Goal: Navigation & Orientation: Find specific page/section

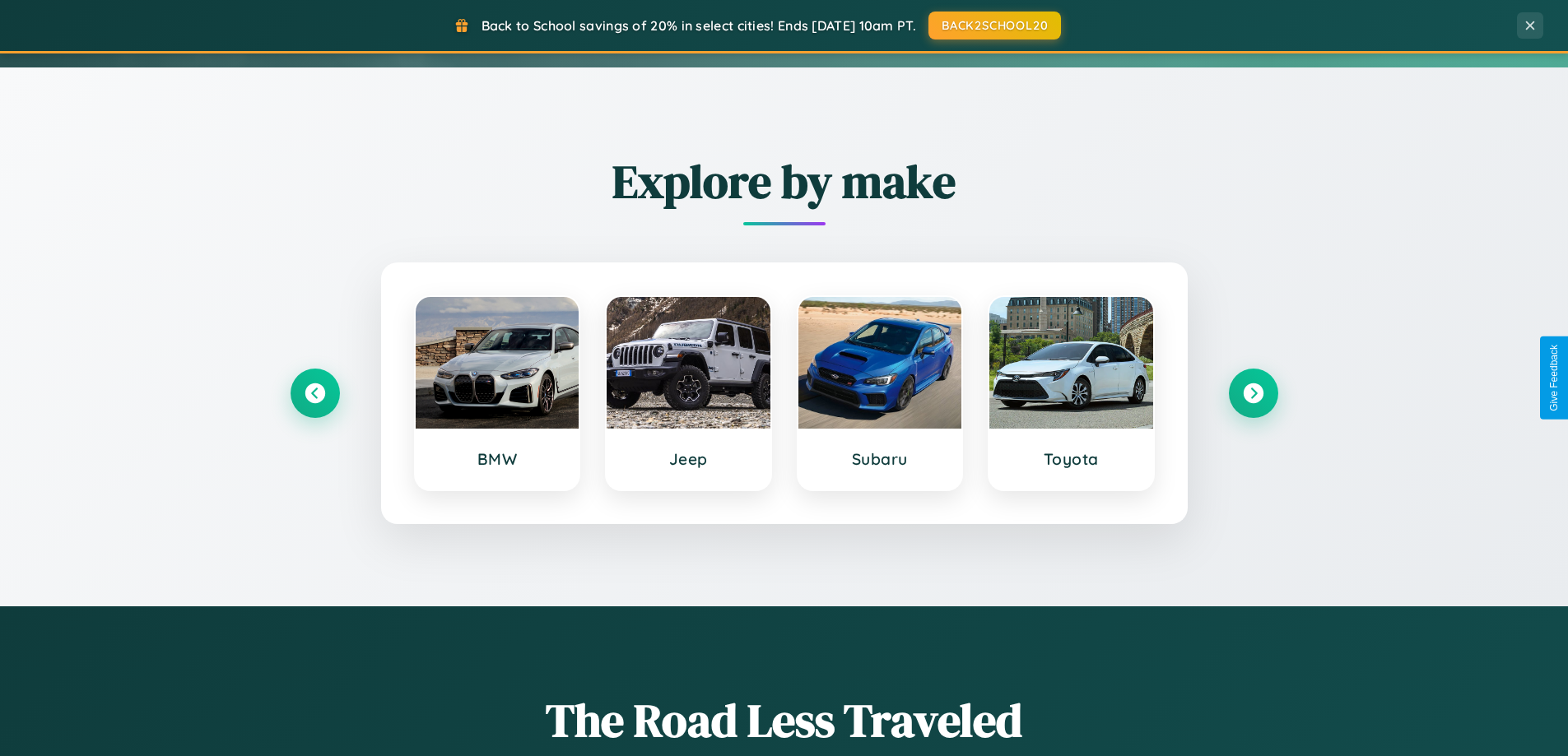
scroll to position [1132, 0]
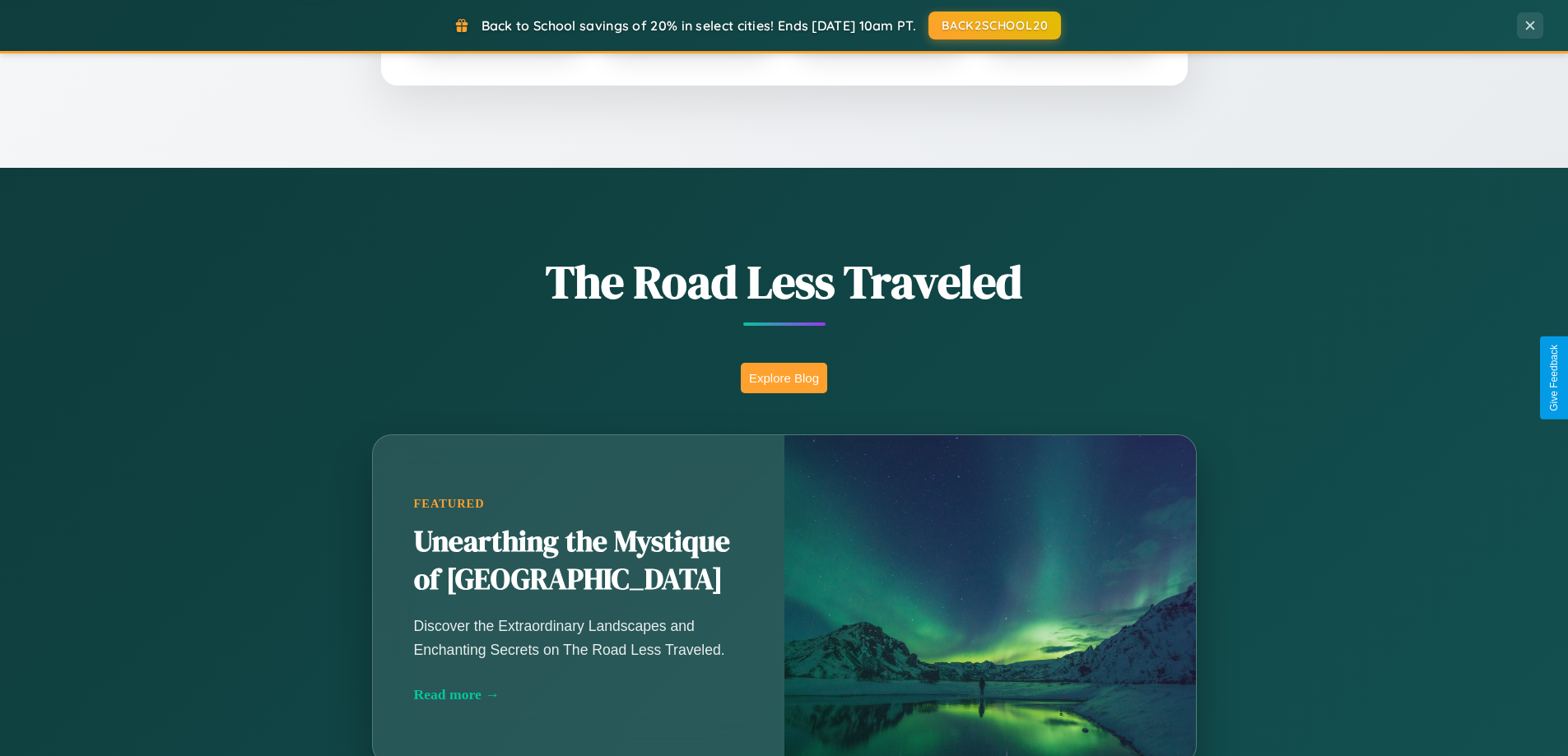
click at [784, 378] on button "Explore Blog" at bounding box center [784, 378] width 87 height 30
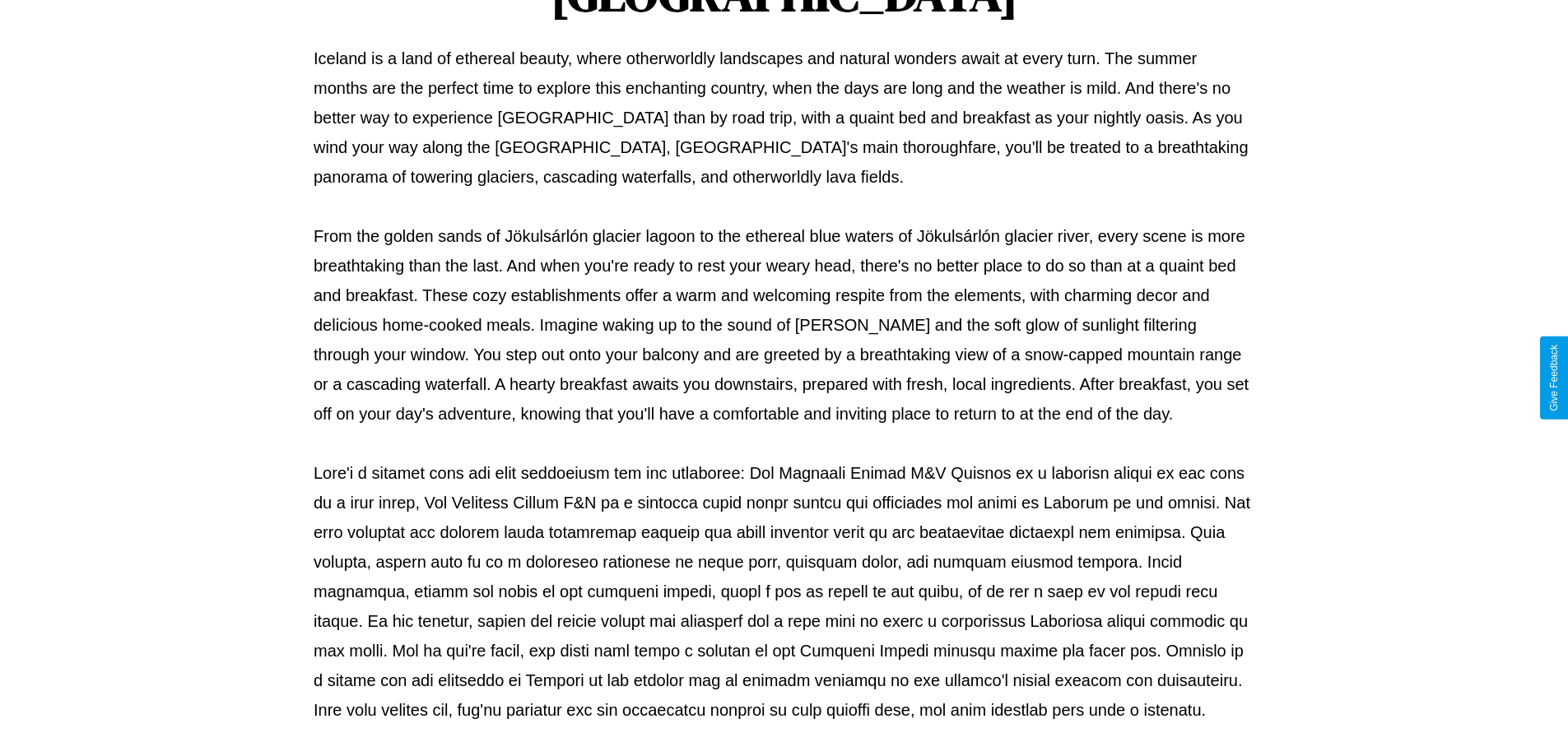
scroll to position [533, 0]
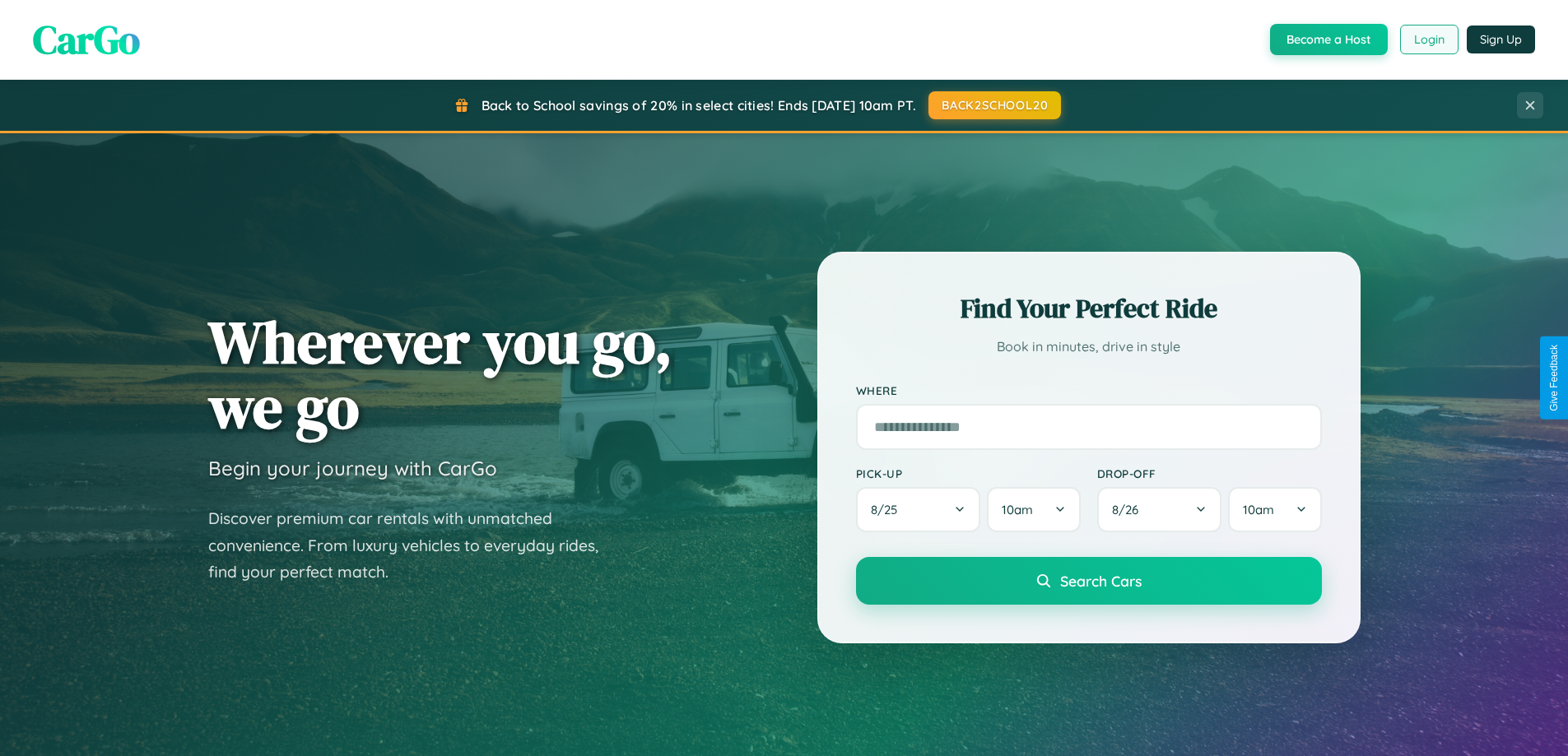
click at [1428, 40] on button "Login" at bounding box center [1429, 39] width 58 height 29
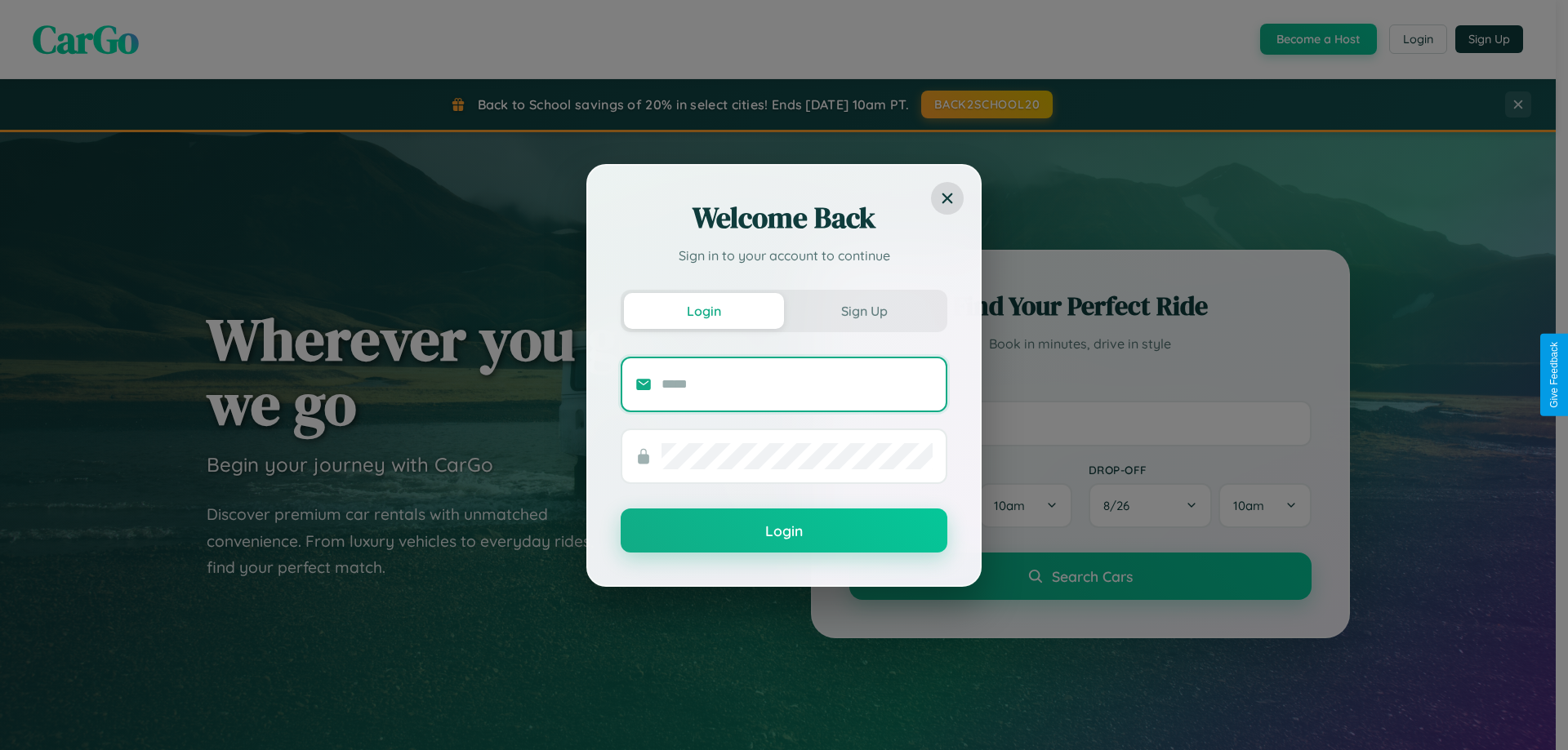
click at [797, 384] on input "text" at bounding box center [797, 384] width 271 height 26
type input "**********"
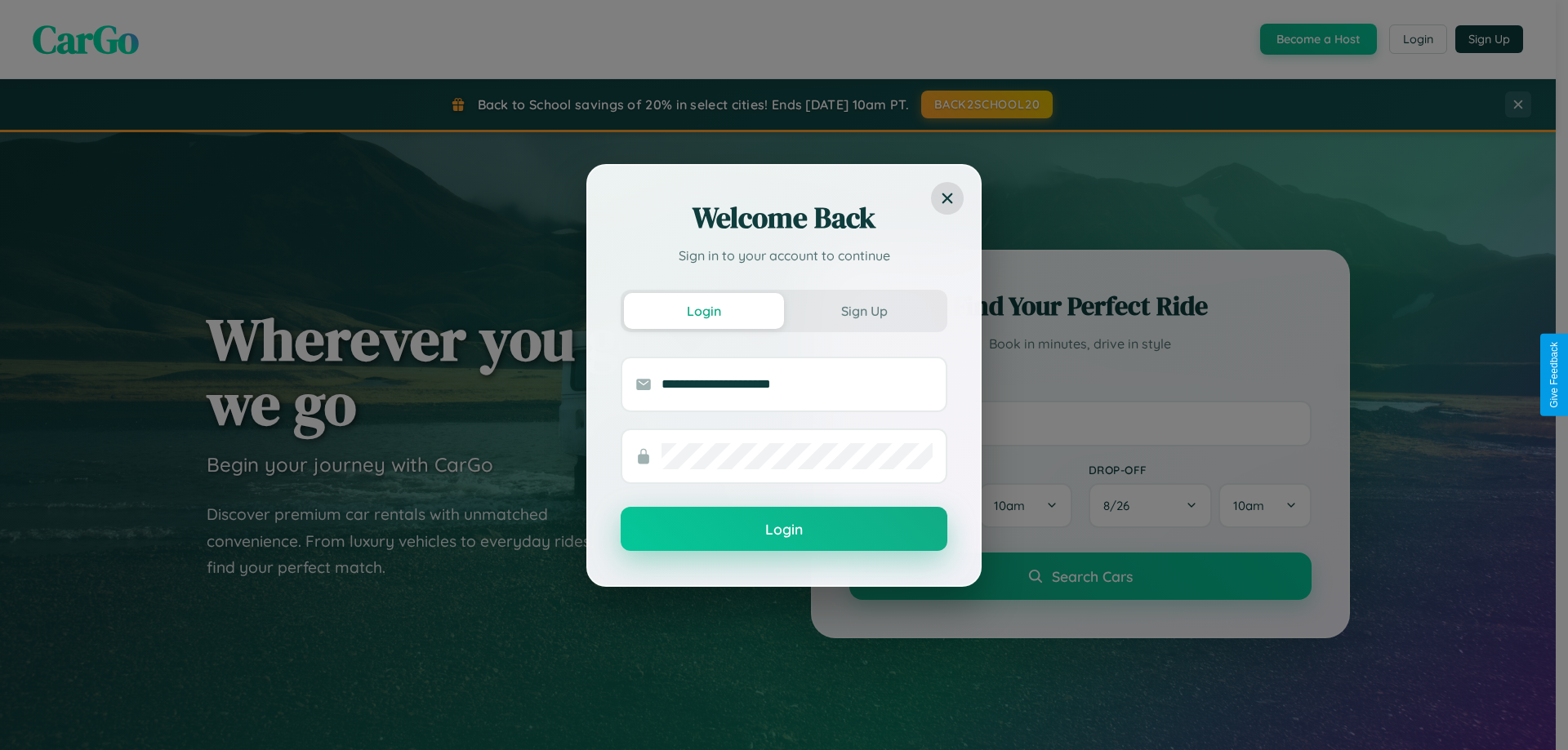
click at [784, 530] on button "Login" at bounding box center [784, 529] width 327 height 44
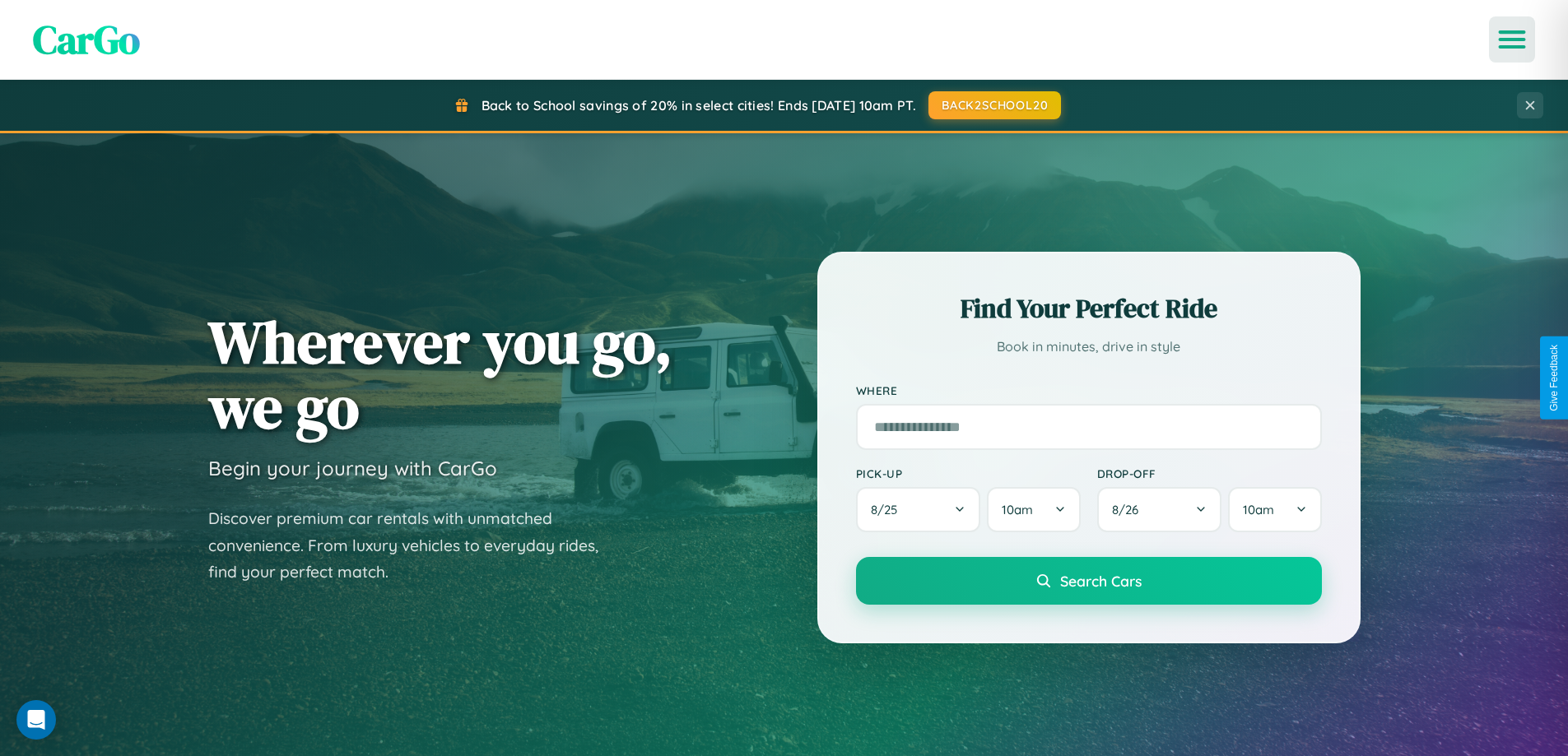
click at [1512, 40] on icon "Open menu" at bounding box center [1512, 40] width 24 height 15
